Goal: Task Accomplishment & Management: Manage account settings

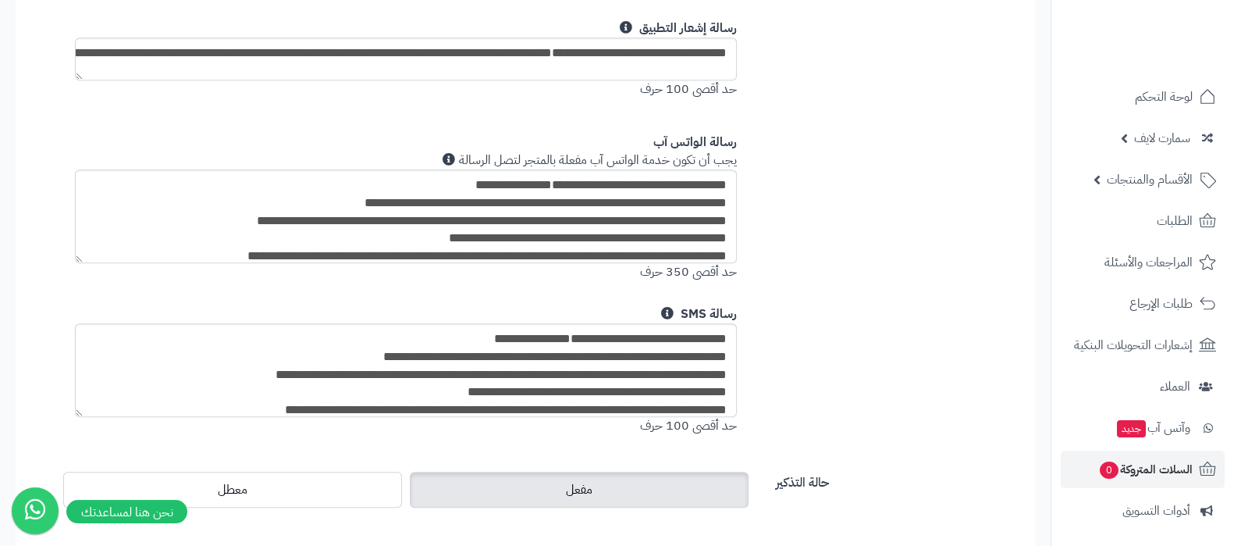
scroll to position [228, 0]
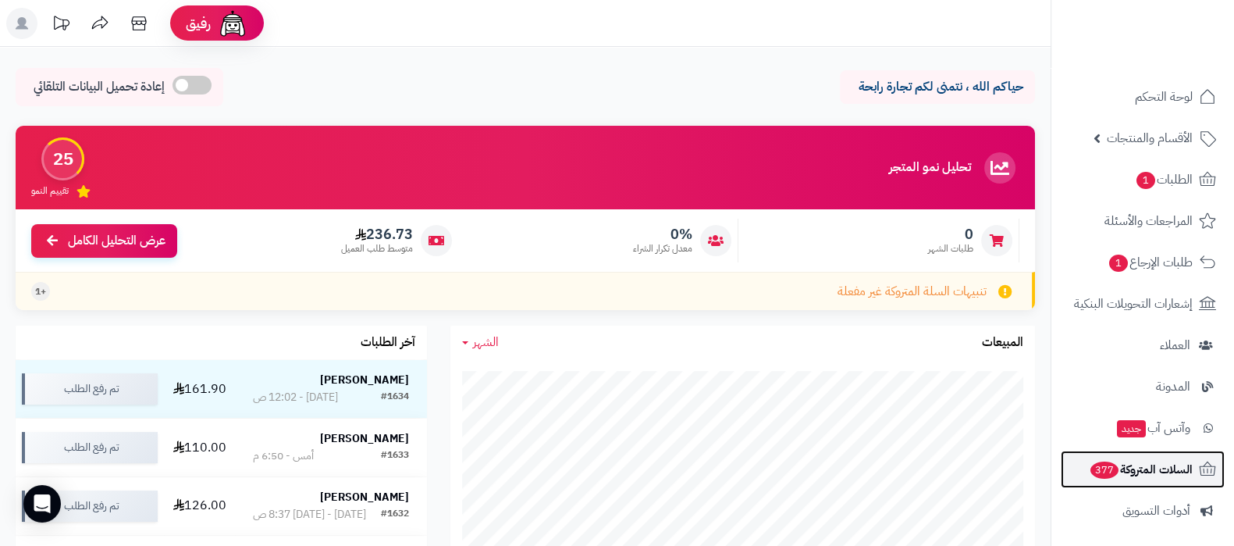
click at [1116, 469] on span "السلات المتروكة 377" at bounding box center [1141, 469] width 104 height 22
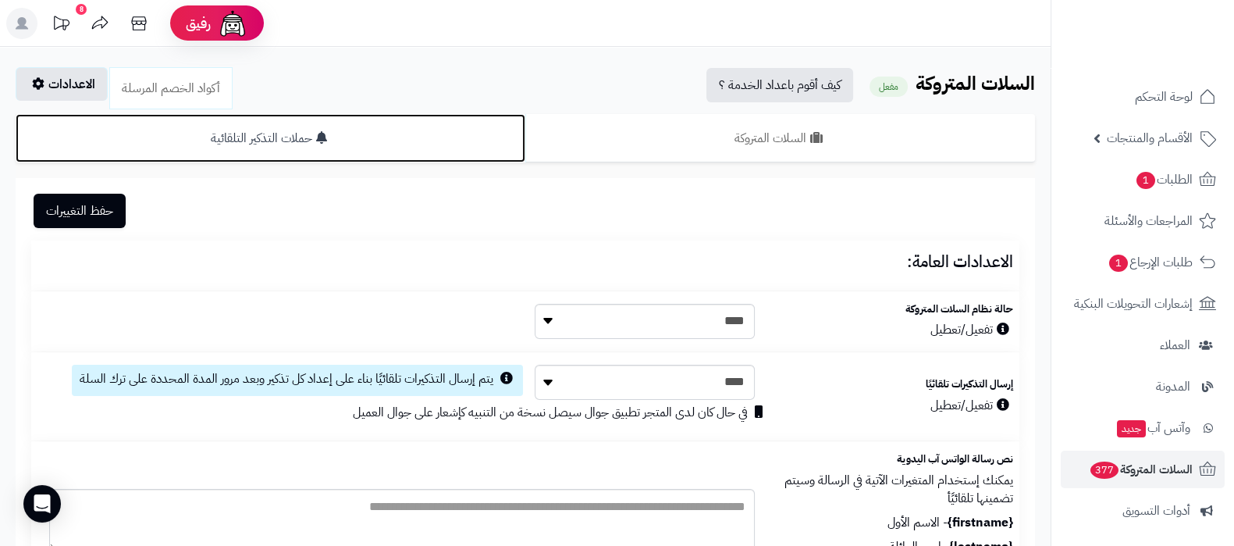
click at [441, 147] on link "حملات التذكير التلقائية" at bounding box center [271, 138] width 510 height 48
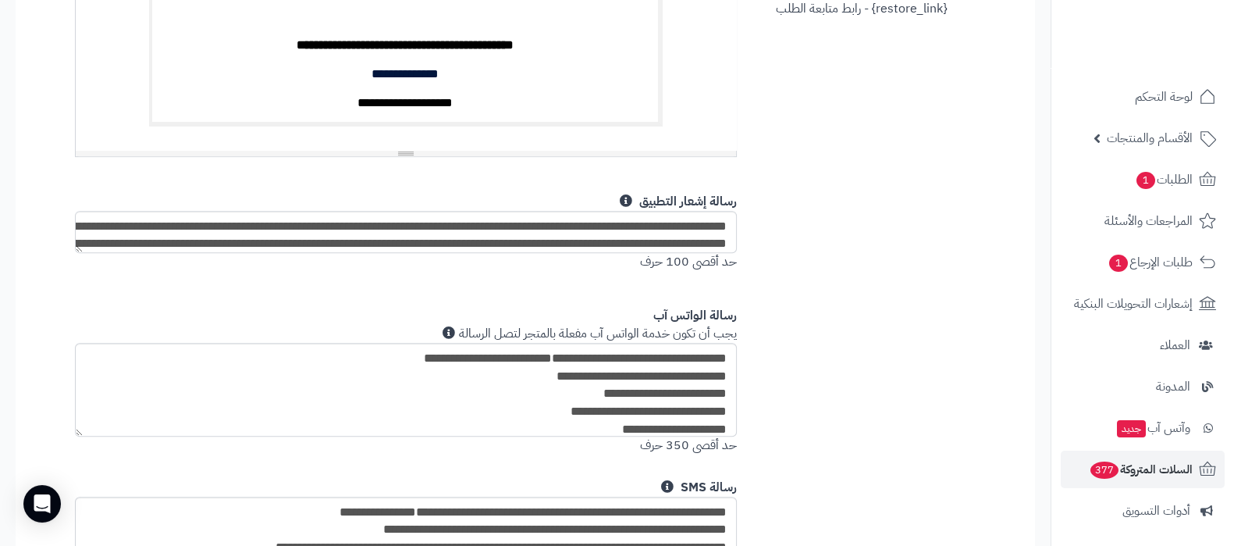
scroll to position [1073, 0]
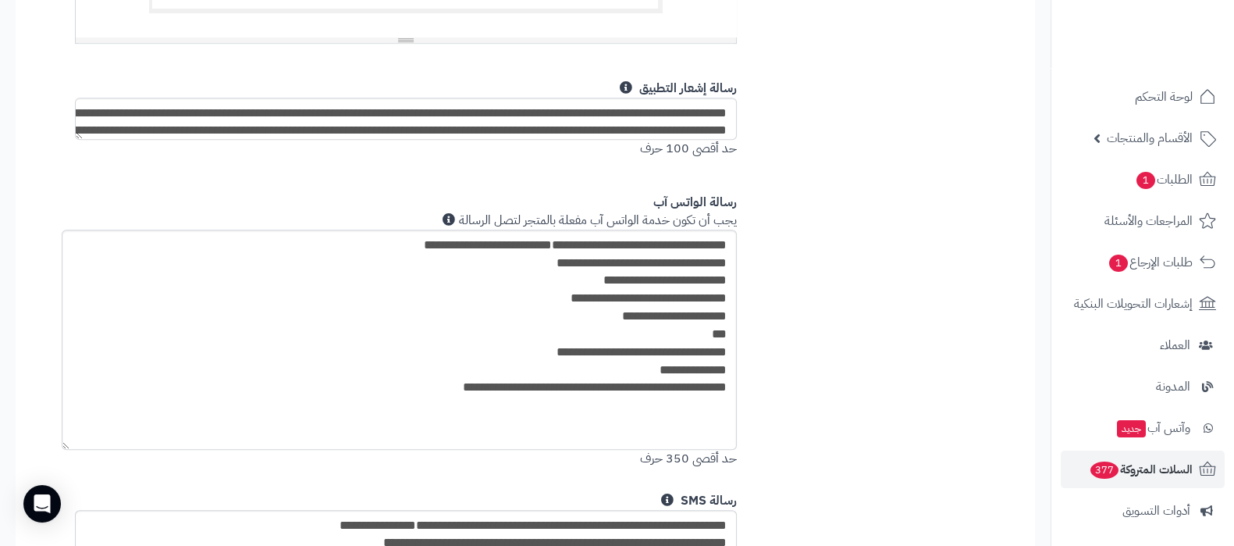
drag, startPoint x: 79, startPoint y: 318, endPoint x: 66, endPoint y: 446, distance: 127.9
click at [66, 446] on textarea "**********" at bounding box center [399, 339] width 675 height 220
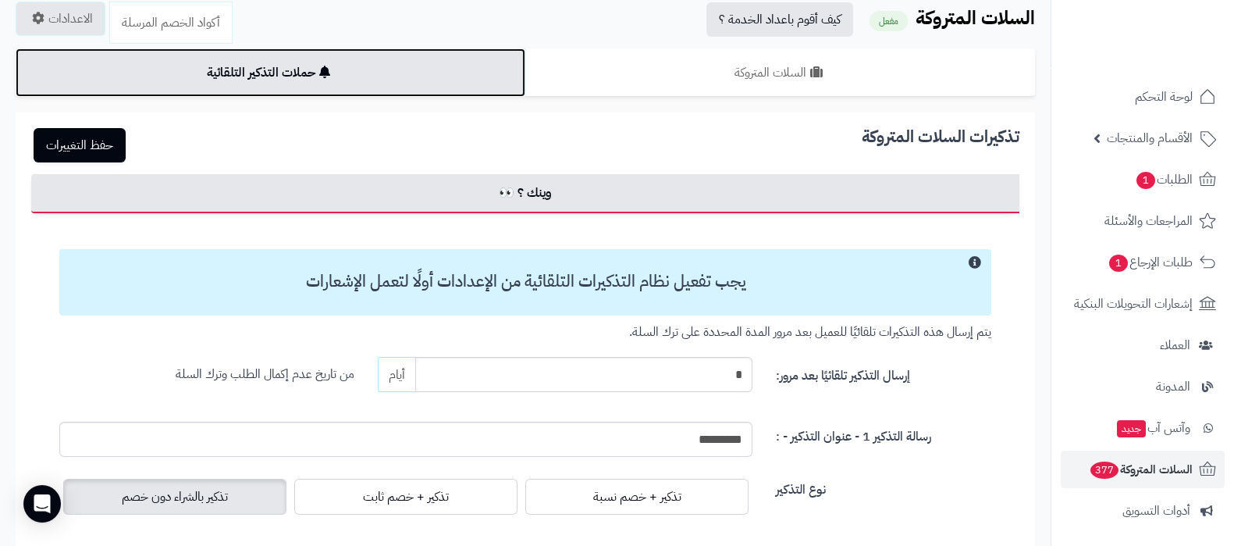
scroll to position [0, 0]
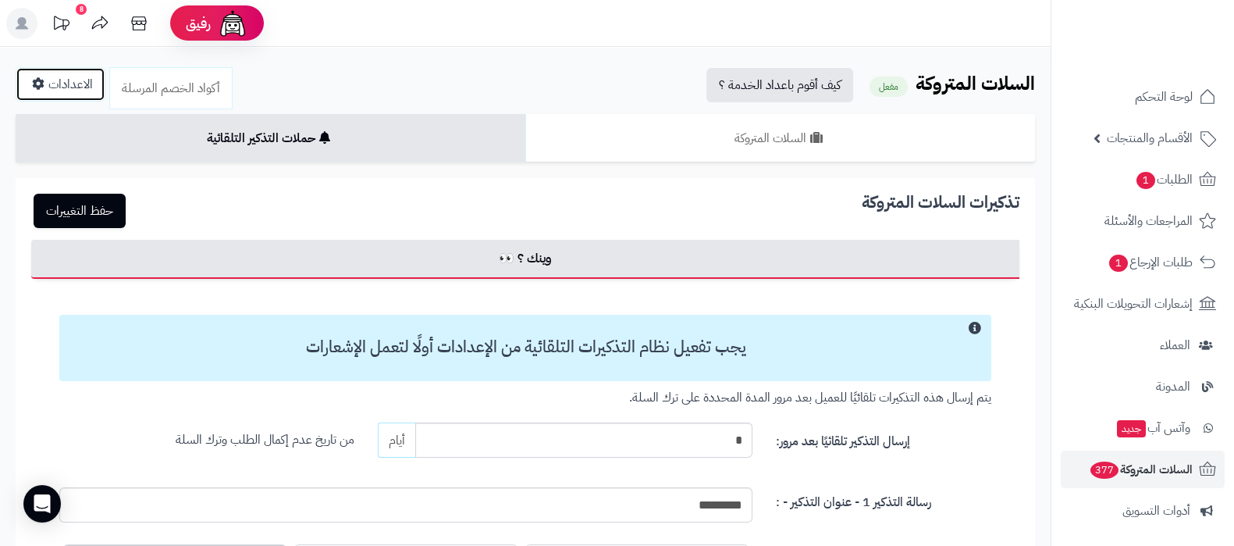
click at [72, 86] on link "الاعدادات" at bounding box center [61, 84] width 90 height 34
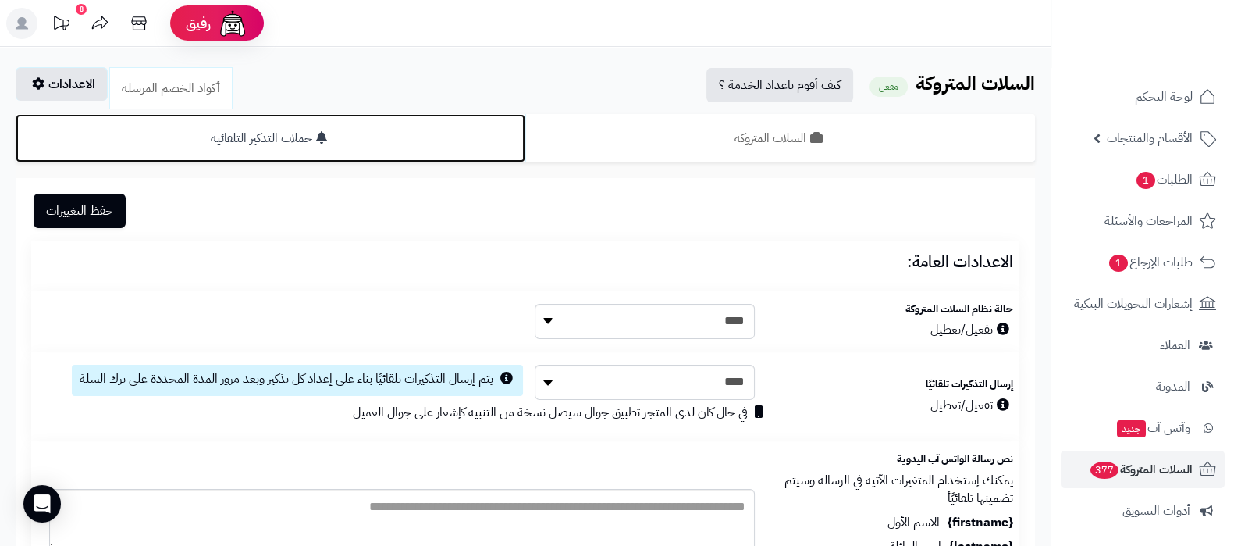
click at [297, 130] on link "حملات التذكير التلقائية" at bounding box center [271, 138] width 510 height 48
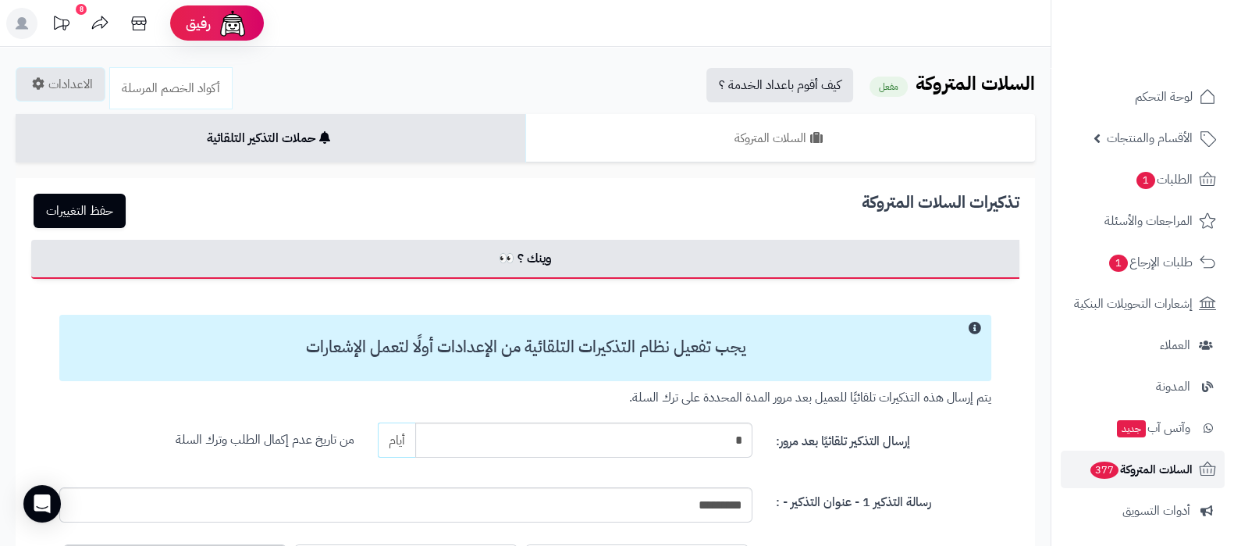
click at [1130, 466] on span "السلات المتروكة 377" at bounding box center [1141, 469] width 104 height 22
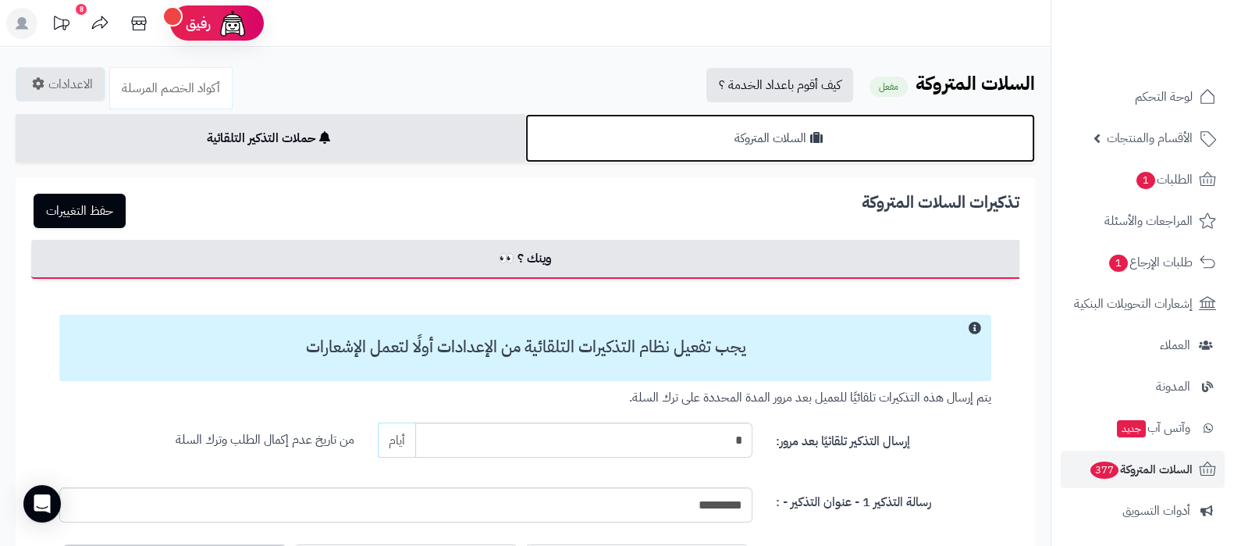
click at [828, 147] on link "السلات المتروكة" at bounding box center [780, 138] width 510 height 48
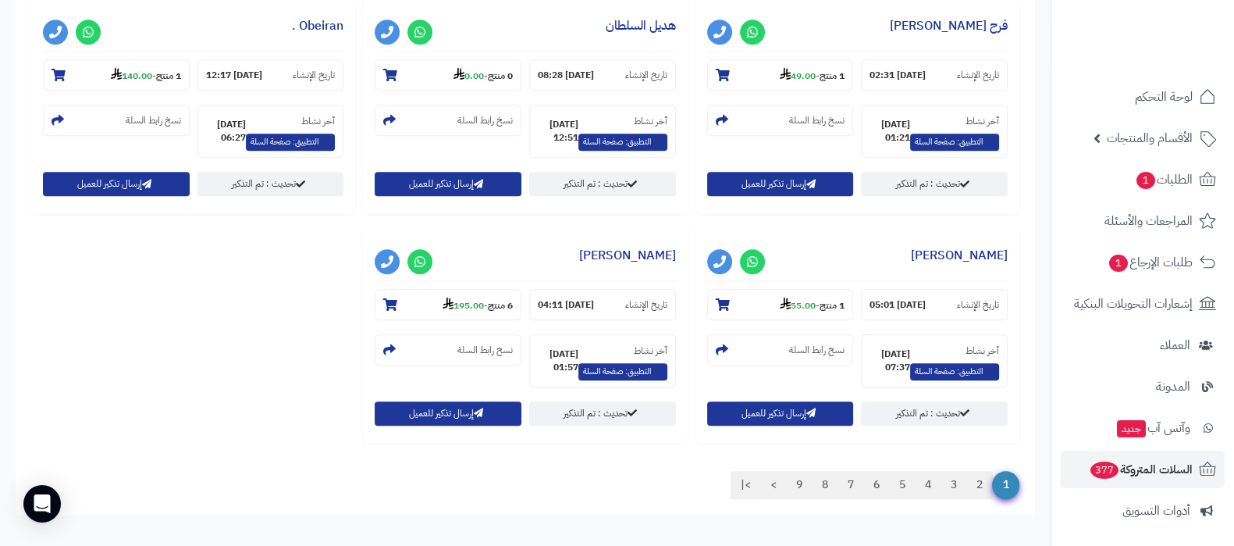
scroll to position [1908, 0]
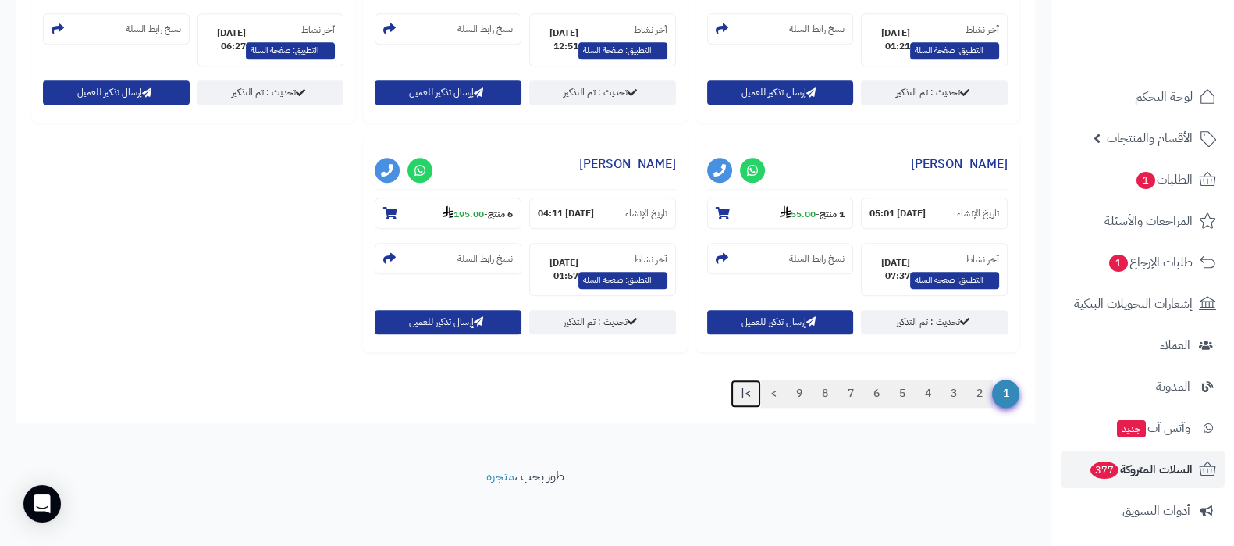
click at [744, 393] on link ">|" at bounding box center [745, 393] width 30 height 28
